Goal: Information Seeking & Learning: Learn about a topic

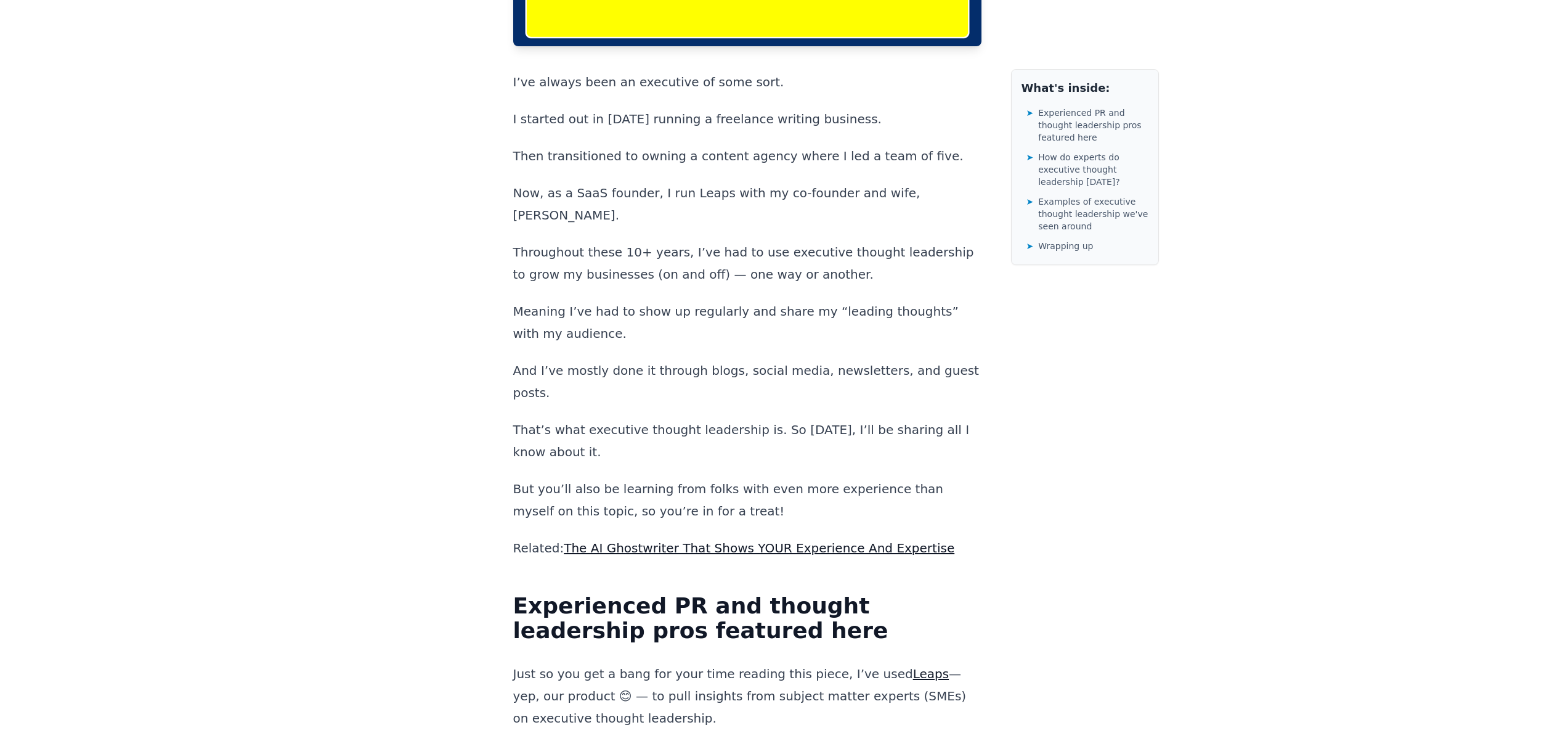
scroll to position [780, 0]
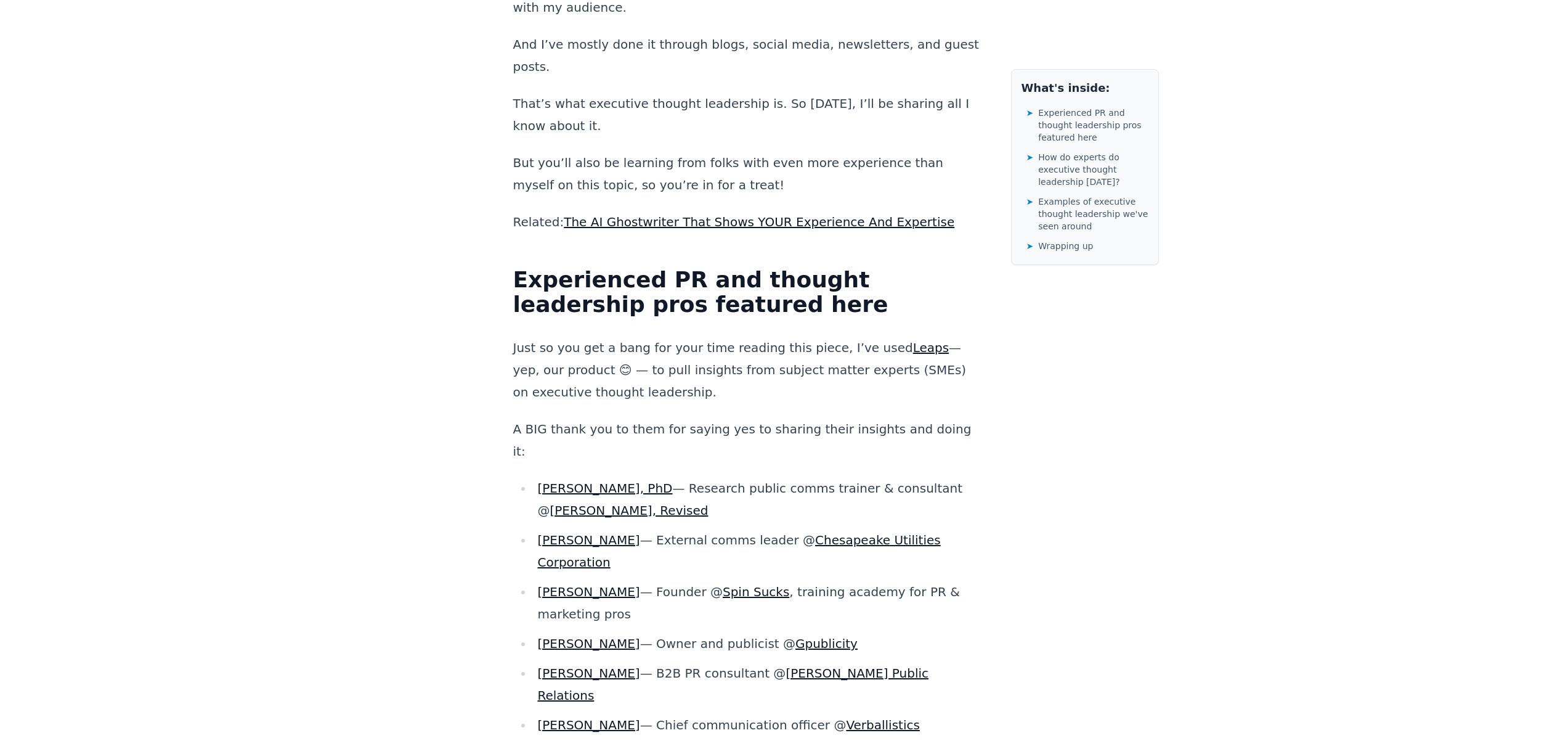
drag, startPoint x: 658, startPoint y: 254, endPoint x: 740, endPoint y: 291, distance: 90.0
click at [726, 336] on p "Just so you get a bang for your time reading this piece, I’ve used Leaps — yep,…" at bounding box center [747, 370] width 468 height 66
click at [769, 336] on p "Just so you get a bang for your time reading this piece, I’ve used Leaps — yep,…" at bounding box center [747, 370] width 468 height 66
drag, startPoint x: 753, startPoint y: 261, endPoint x: 730, endPoint y: 223, distance: 44.4
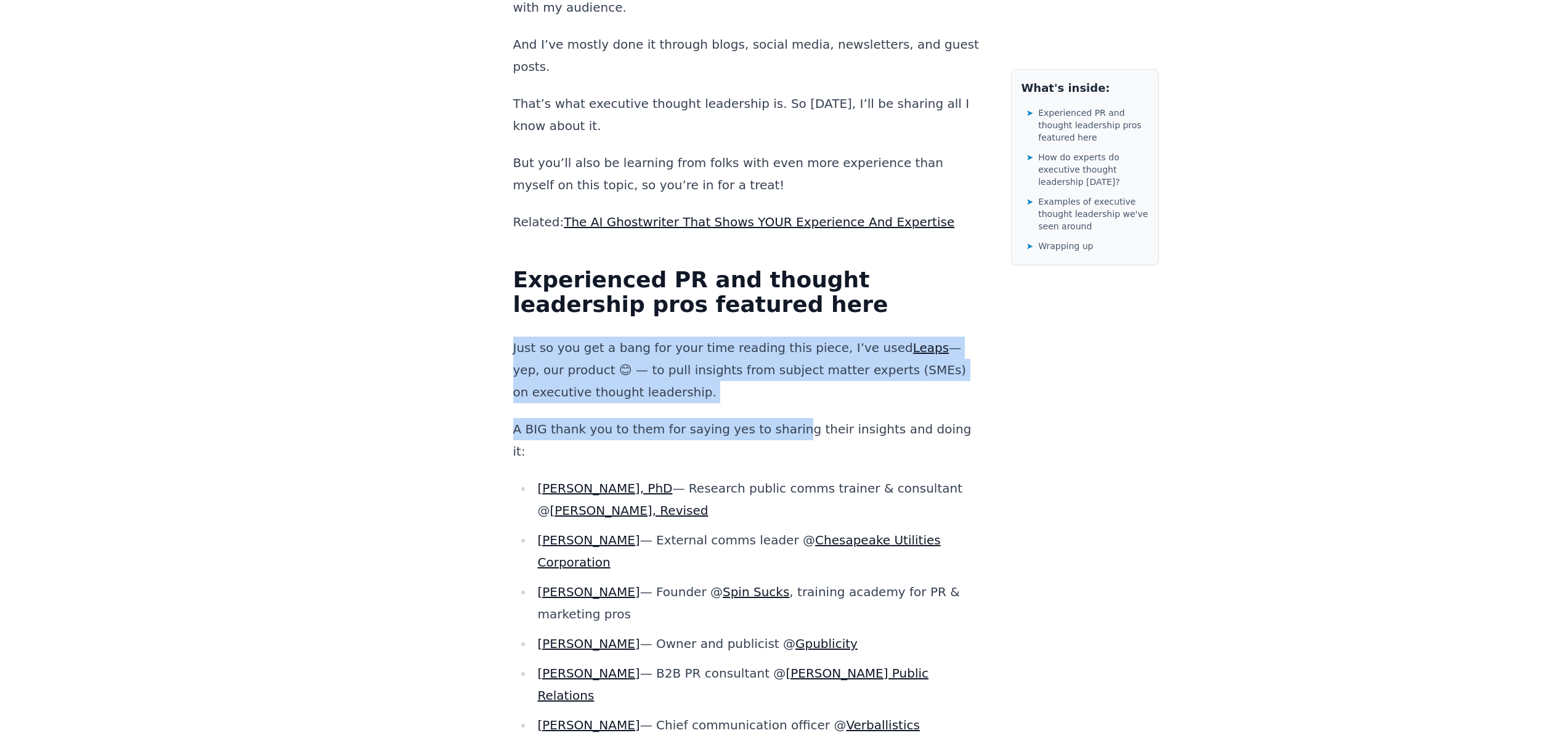
drag, startPoint x: 758, startPoint y: 293, endPoint x: 768, endPoint y: 324, distance: 32.6
click at [775, 336] on p "Just so you get a bang for your time reading this piece, I’ve used Leaps — yep,…" at bounding box center [747, 370] width 468 height 66
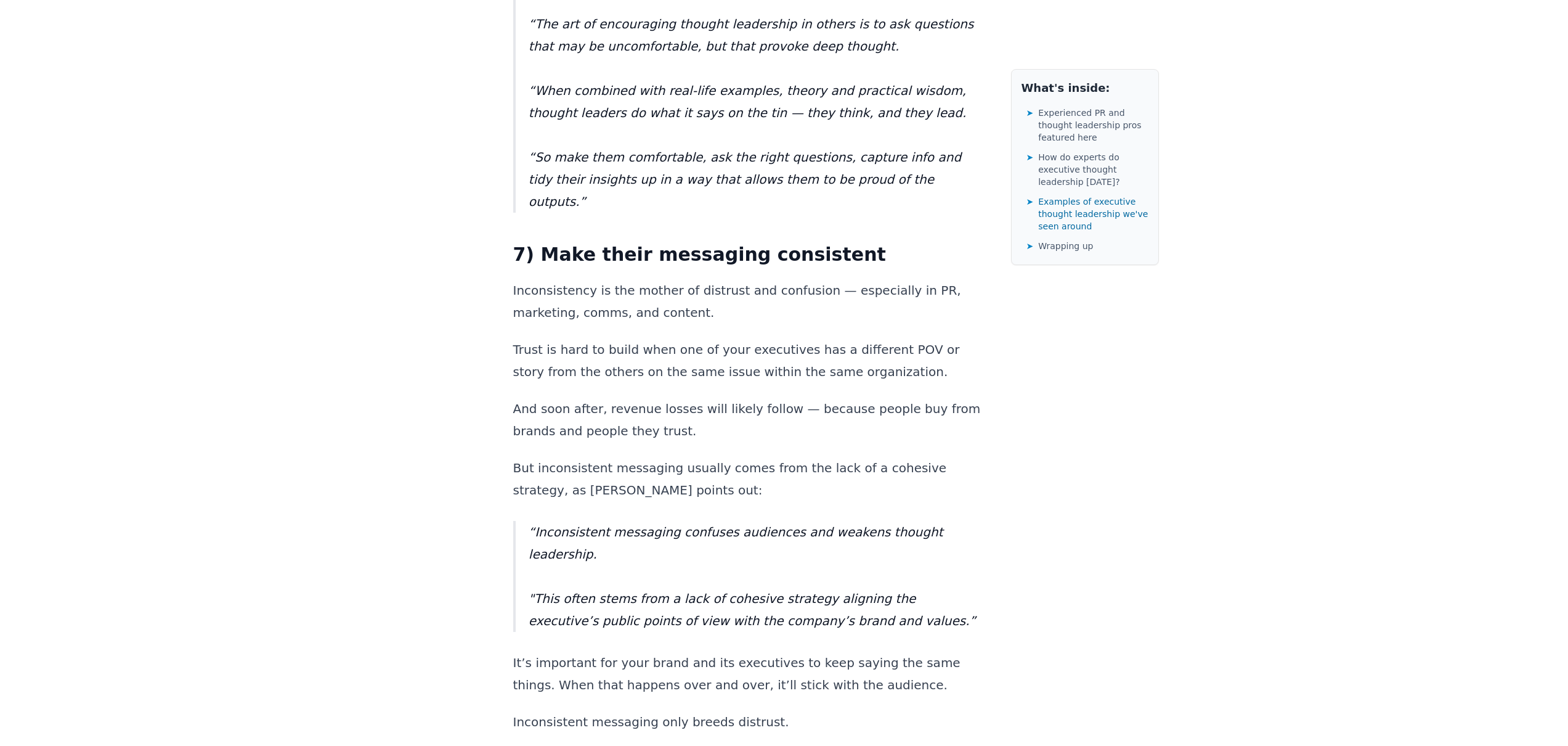
scroll to position [6134, 0]
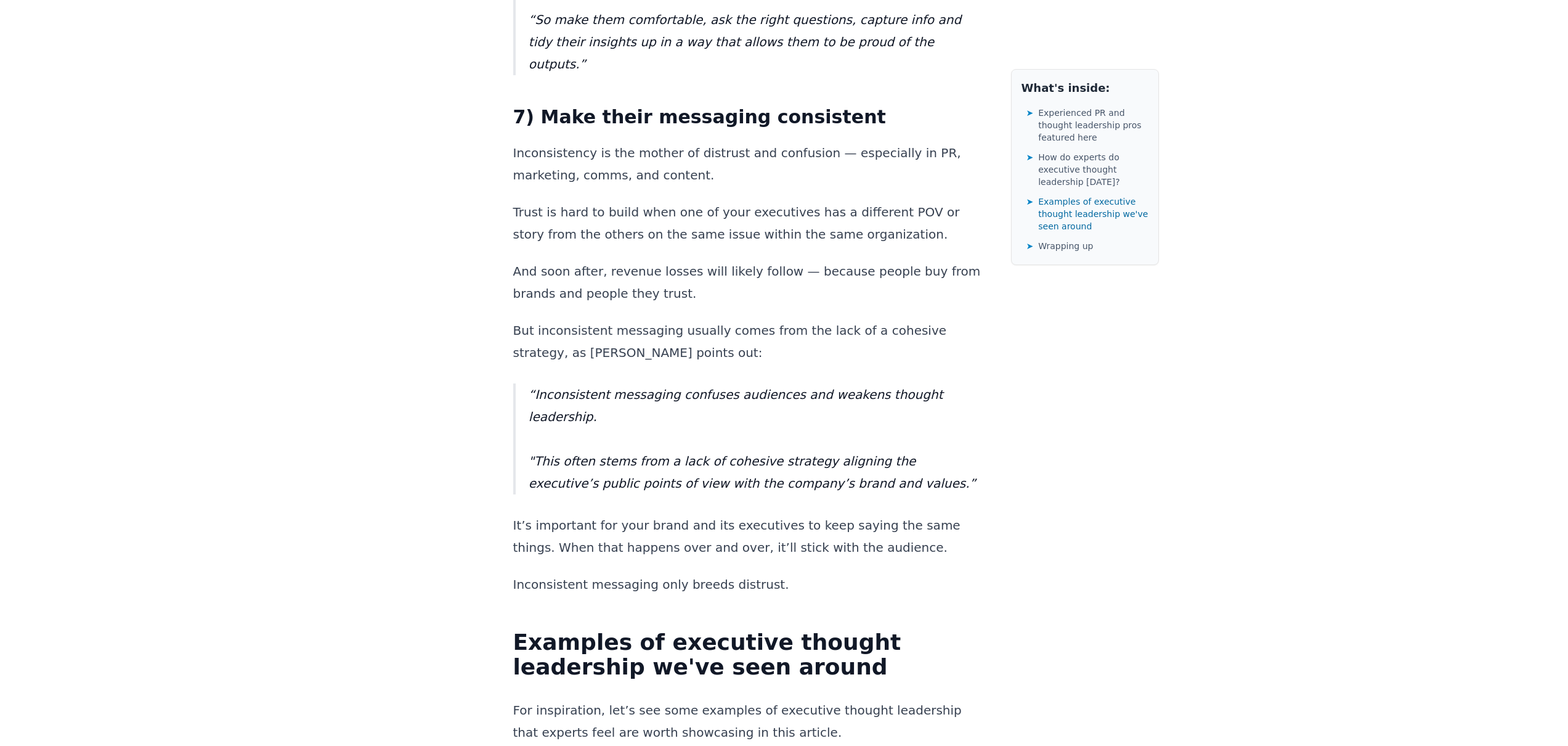
drag, startPoint x: 540, startPoint y: 140, endPoint x: 864, endPoint y: 149, distance: 324.1
drag, startPoint x: 862, startPoint y: 201, endPoint x: 517, endPoint y: 132, distance: 351.8
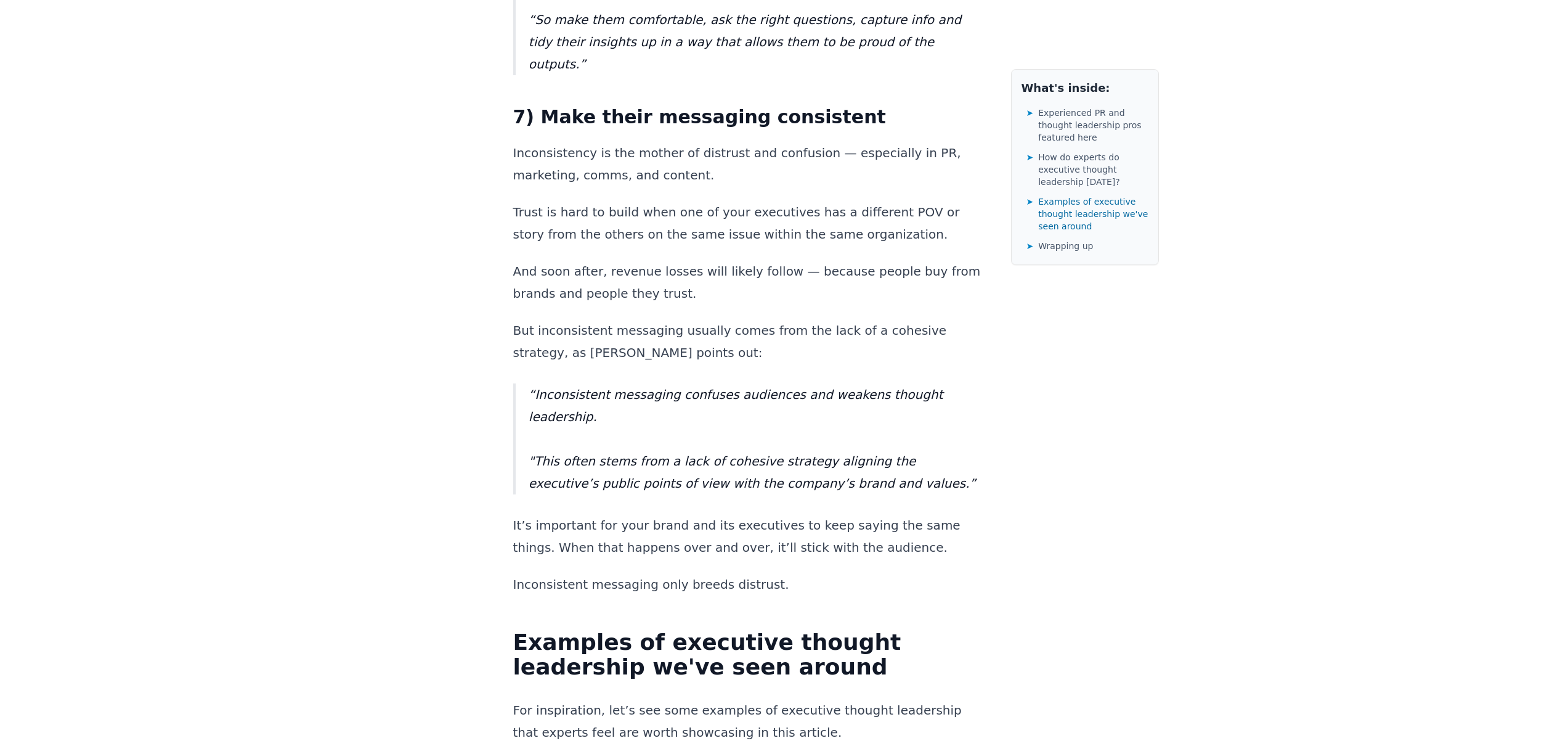
drag, startPoint x: 691, startPoint y: 147, endPoint x: 952, endPoint y: 234, distance: 275.1
drag, startPoint x: 838, startPoint y: 189, endPoint x: 711, endPoint y: 144, distance: 134.7
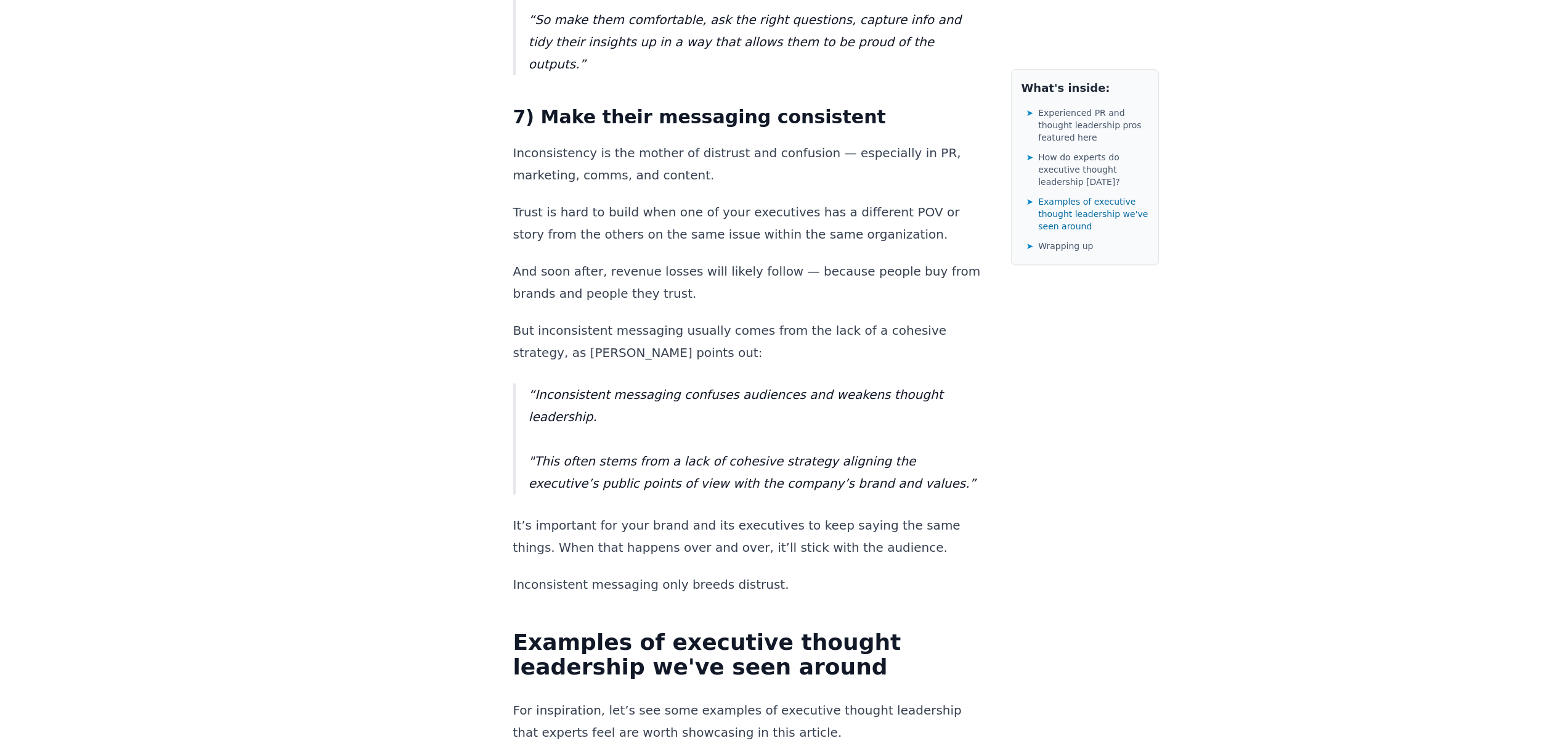
drag, startPoint x: 750, startPoint y: 236, endPoint x: 776, endPoint y: 260, distance: 35.4
drag, startPoint x: 825, startPoint y: 181, endPoint x: 821, endPoint y: 121, distance: 60.1
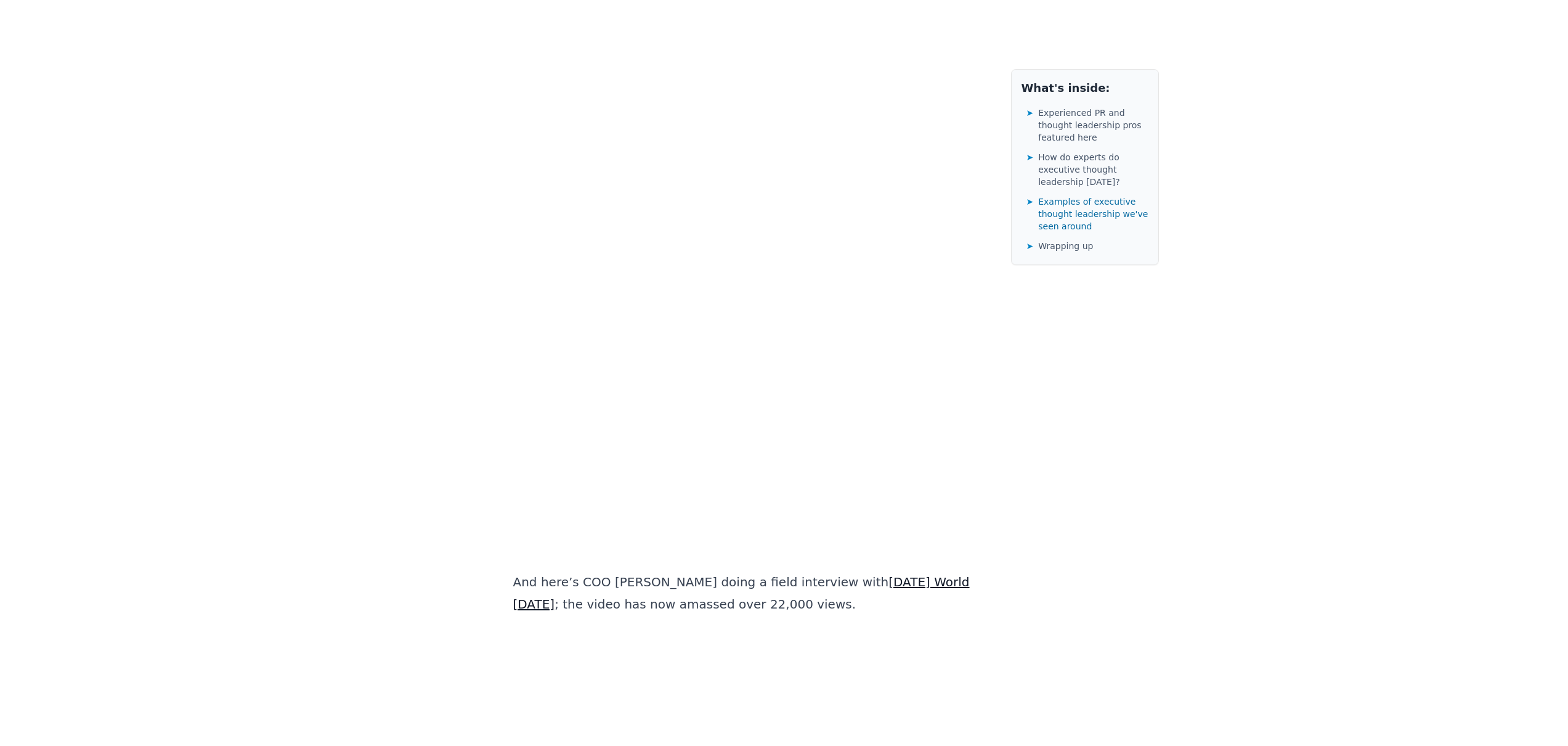
scroll to position [8732, 0]
